Goal: Navigation & Orientation: Go to known website

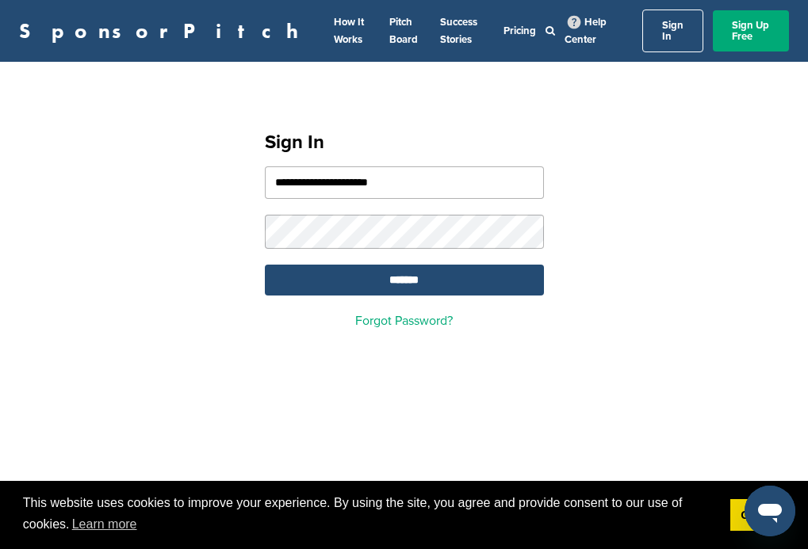
type input "**********"
click at [404, 271] on input "*******" at bounding box center [404, 280] width 279 height 31
